Goal: Task Accomplishment & Management: Complete application form

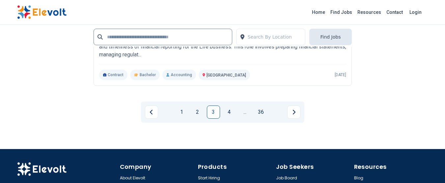
scroll to position [1626, 0]
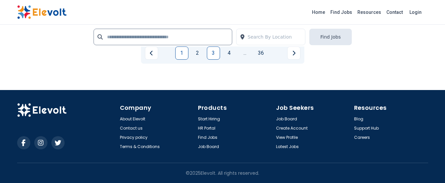
click at [183, 55] on link "1" at bounding box center [181, 52] width 13 height 13
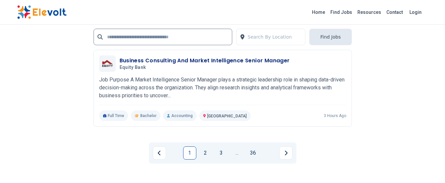
scroll to position [1686, 0]
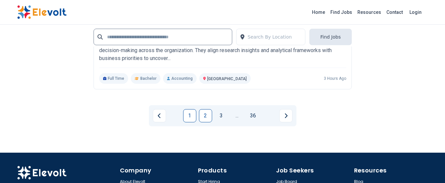
click at [206, 118] on link "2" at bounding box center [205, 115] width 13 height 13
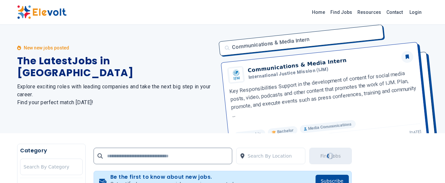
scroll to position [0, 0]
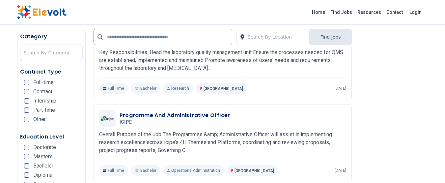
scroll to position [379, 0]
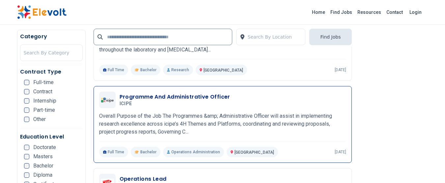
click at [225, 122] on p "Overall Purpose of the Job The Programmes &amp; Administrative Officer will ass…" at bounding box center [222, 124] width 247 height 24
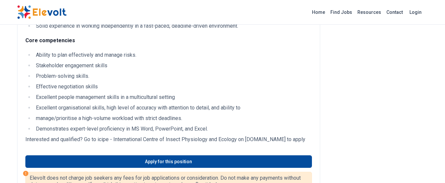
scroll to position [668, 0]
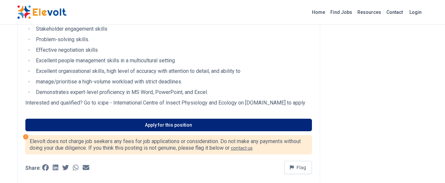
click at [166, 125] on link "Apply for this position" at bounding box center [168, 125] width 287 height 13
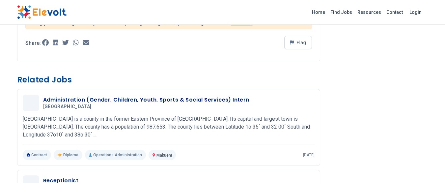
scroll to position [786, 0]
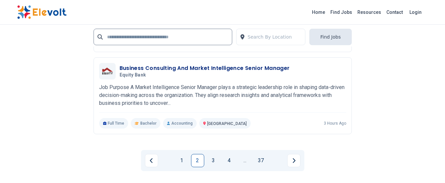
scroll to position [1566, 0]
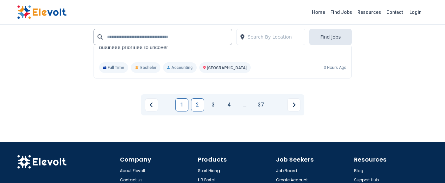
click at [177, 109] on link "1" at bounding box center [181, 104] width 13 height 13
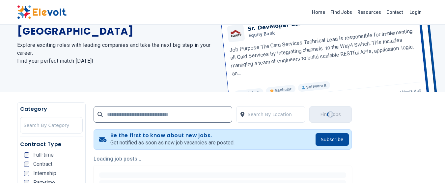
scroll to position [17, 0]
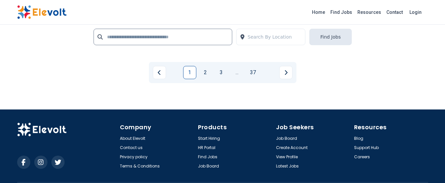
scroll to position [1710, 0]
